Goal: Find specific page/section: Find specific page/section

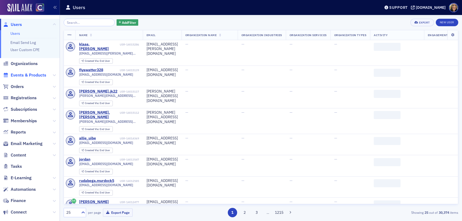
click at [36, 75] on span "Events & Products" at bounding box center [29, 75] width 36 height 6
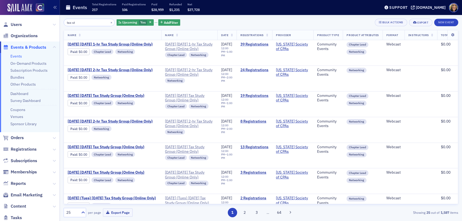
type input "tax st"
